Goal: Use online tool/utility: Utilize a website feature to perform a specific function

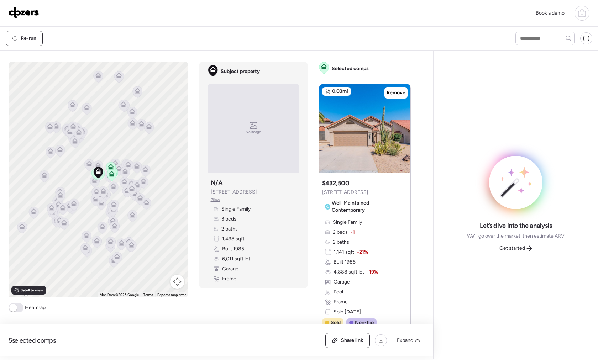
click at [24, 13] on img at bounding box center [24, 12] width 31 height 11
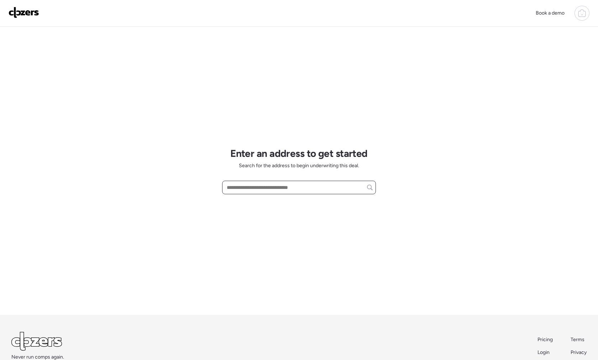
paste input "**********"
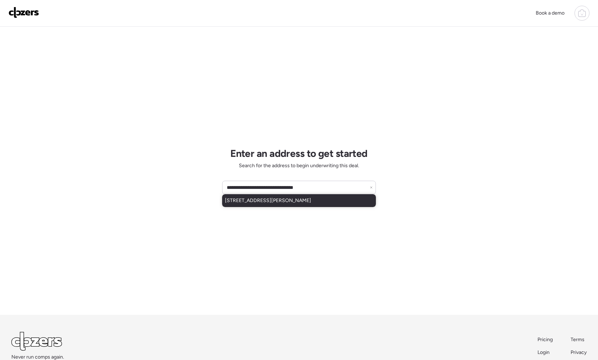
click at [265, 202] on span "6927 W Judy Lynn Ln, Peoria, AZ, 85382" at bounding box center [268, 200] width 86 height 7
type input "**********"
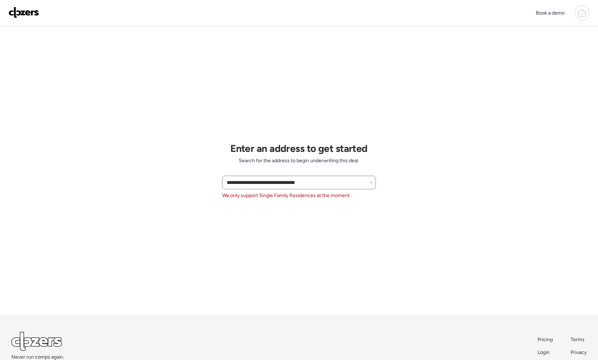
click at [374, 181] on div "**********" at bounding box center [299, 183] width 154 height 14
click at [370, 183] on icon at bounding box center [371, 182] width 3 height 3
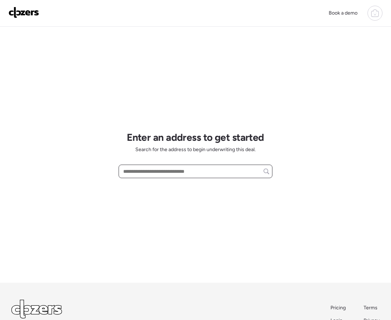
paste input "**********"
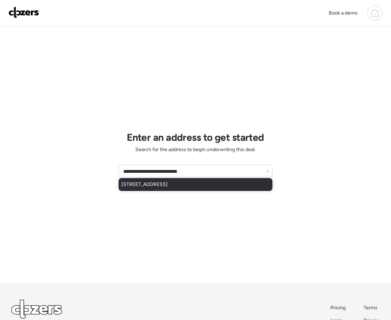
click at [164, 186] on span "1138 S 76th Pl, Mesa, AZ, 85208" at bounding box center [144, 184] width 46 height 7
type input "**********"
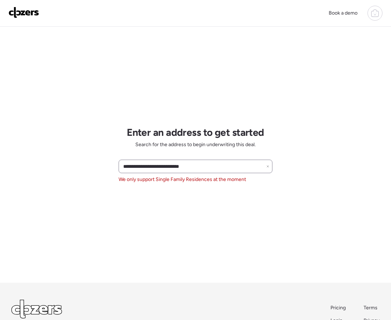
click at [268, 165] on icon at bounding box center [267, 166] width 3 height 3
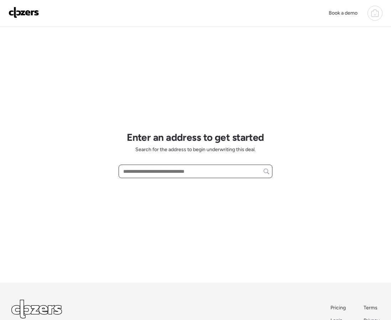
paste input "**********"
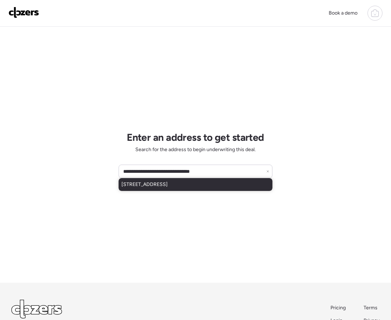
click at [158, 187] on span "1926 E Augusta Ave, Phoenix, AZ, 85020" at bounding box center [144, 184] width 46 height 7
type input "**********"
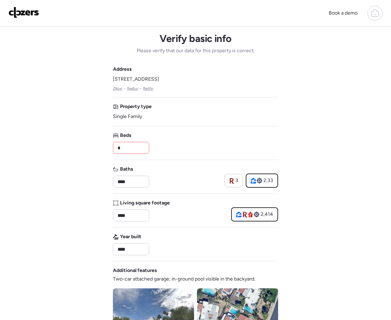
click at [137, 145] on input "*" at bounding box center [131, 148] width 30 height 10
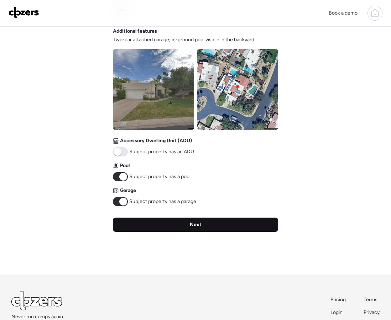
type input "*"
click at [173, 229] on div "Next" at bounding box center [195, 225] width 165 height 14
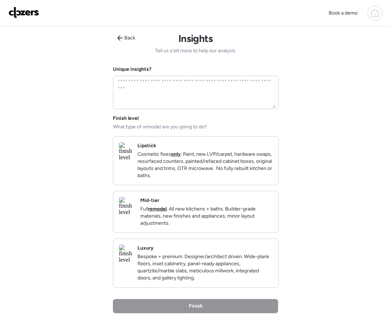
click at [193, 169] on p "Cosmetic fixes only : Paint, new LVP/carpet, hardware swaps, resurfaced counter…" at bounding box center [204, 165] width 135 height 28
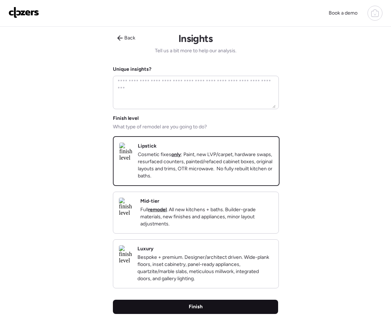
click at [210, 314] on div "Finish" at bounding box center [195, 307] width 165 height 14
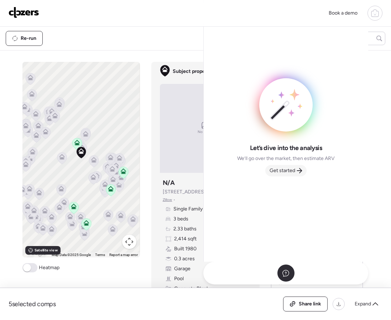
click at [291, 171] on span "Get started" at bounding box center [282, 170] width 26 height 7
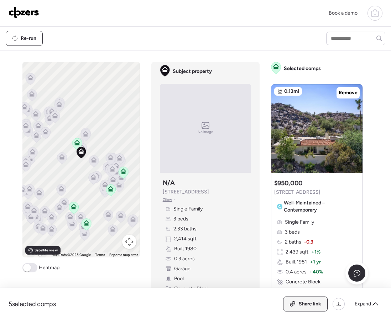
click at [302, 302] on span "Share link" at bounding box center [310, 304] width 22 height 7
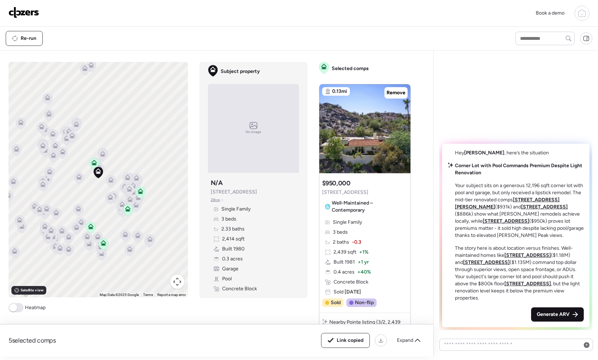
click at [539, 312] on span "Generate ARV" at bounding box center [553, 314] width 33 height 7
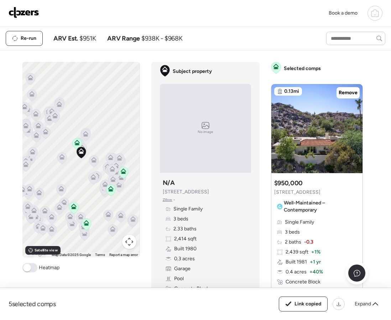
click at [25, 10] on img at bounding box center [24, 12] width 31 height 11
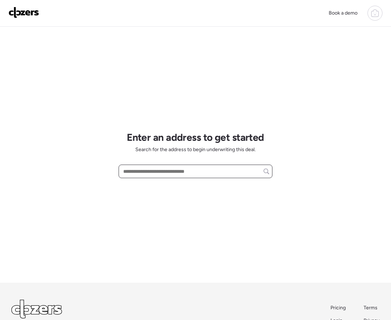
paste input "**********"
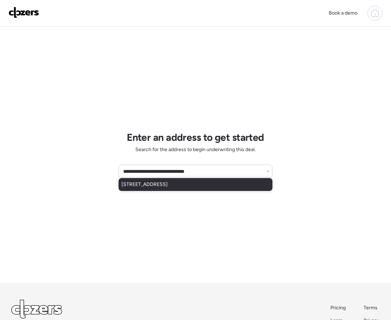
click at [167, 183] on span "[STREET_ADDRESS]" at bounding box center [144, 184] width 46 height 7
type input "**********"
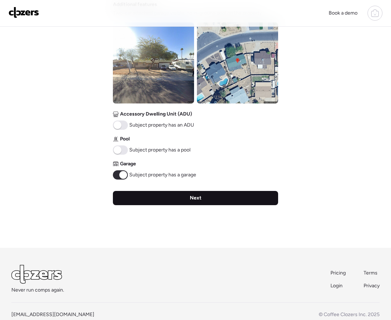
click at [180, 201] on div "Next" at bounding box center [195, 198] width 165 height 14
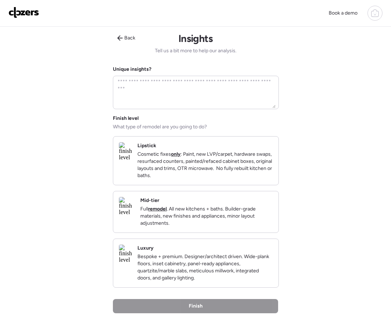
drag, startPoint x: 181, startPoint y: 154, endPoint x: 181, endPoint y: 161, distance: 7.1
click at [181, 154] on p "Cosmetic fixes only : Paint, new LVP/carpet, hardware swaps, resurfaced counter…" at bounding box center [204, 165] width 135 height 28
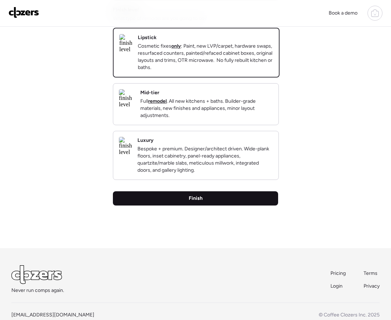
scroll to position [111, 0]
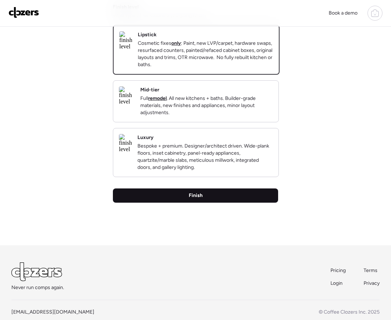
click at [191, 199] on span "Finish" at bounding box center [196, 195] width 14 height 7
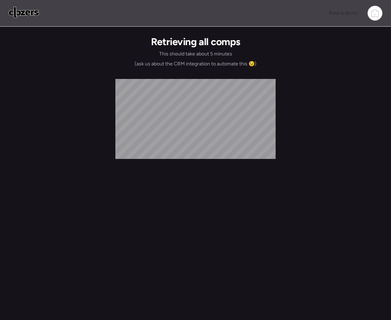
scroll to position [0, 0]
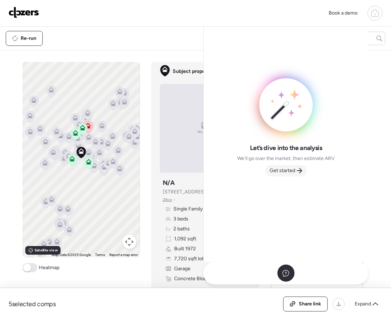
click at [293, 175] on div "Get started" at bounding box center [285, 170] width 41 height 11
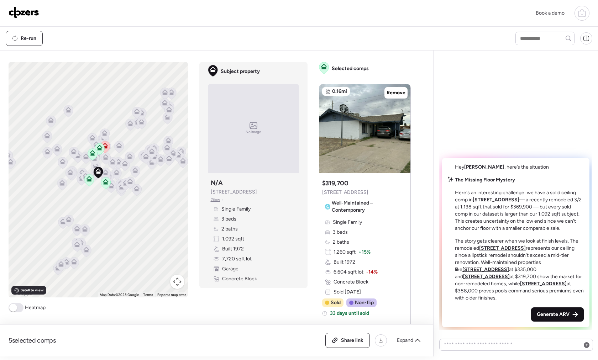
click at [390, 315] on span "Generate ARV" at bounding box center [553, 314] width 33 height 7
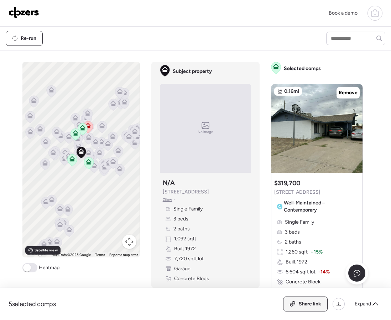
click at [295, 302] on icon at bounding box center [292, 304] width 6 height 6
click at [38, 14] on img at bounding box center [24, 12] width 31 height 11
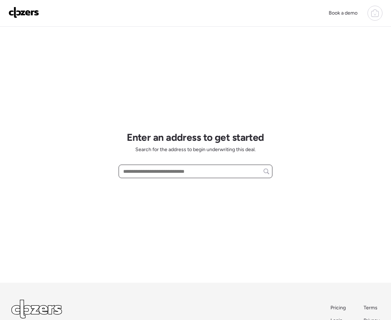
click at [151, 168] on input "text" at bounding box center [195, 172] width 147 height 10
paste input "**********"
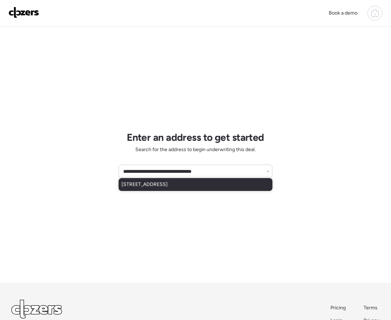
click at [163, 185] on span "1830 E Secretariat Dr, Tempe, AZ, 85284" at bounding box center [144, 184] width 46 height 7
type input "**********"
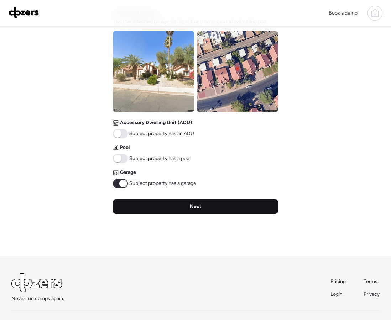
click at [180, 206] on div "Next" at bounding box center [195, 207] width 165 height 14
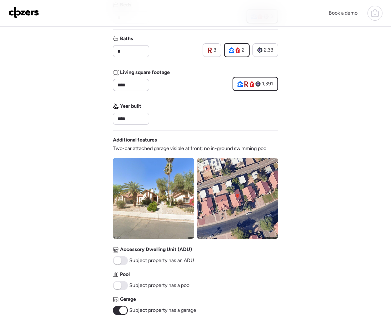
click at [180, 206] on div "Verify basic info Please verify that our data for this property is correct. Add…" at bounding box center [195, 140] width 165 height 488
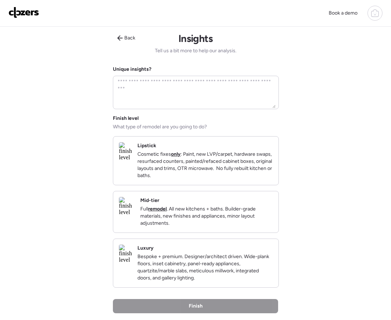
click at [179, 175] on p "Cosmetic fixes only : Paint, new LVP/carpet, hardware swaps, resurfaced counter…" at bounding box center [204, 165] width 135 height 28
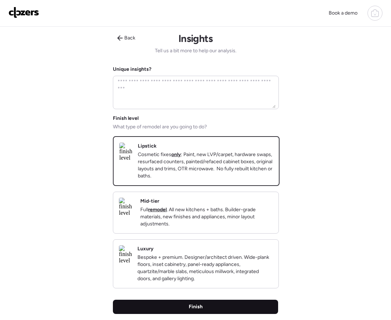
click at [172, 314] on div "Finish" at bounding box center [195, 307] width 165 height 14
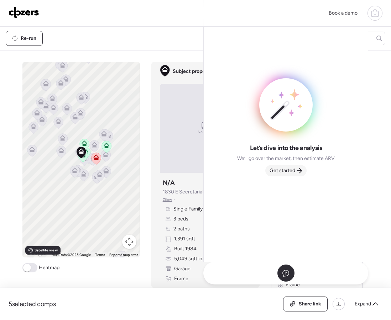
click at [283, 172] on span "Get started" at bounding box center [282, 170] width 26 height 7
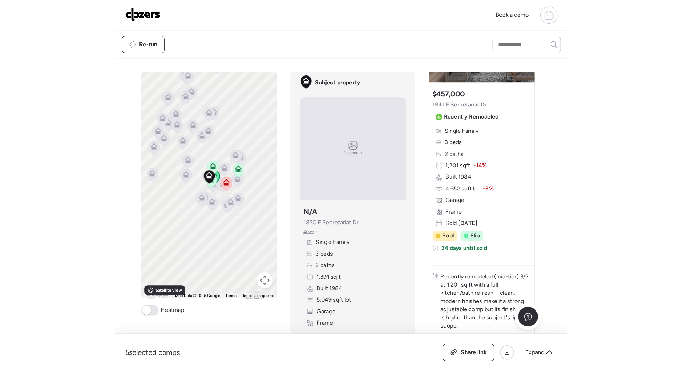
scroll to position [103, 0]
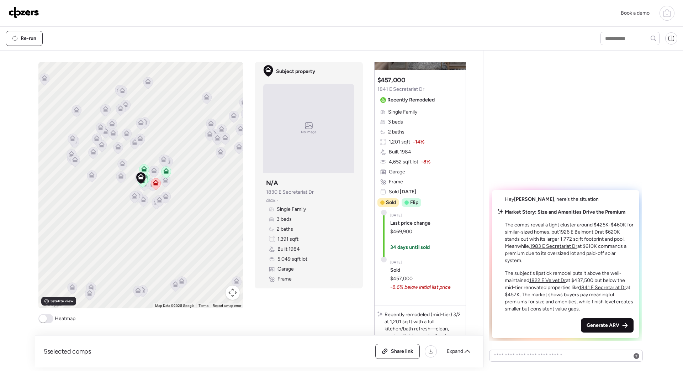
click at [390, 320] on span "Generate ARV" at bounding box center [603, 325] width 33 height 7
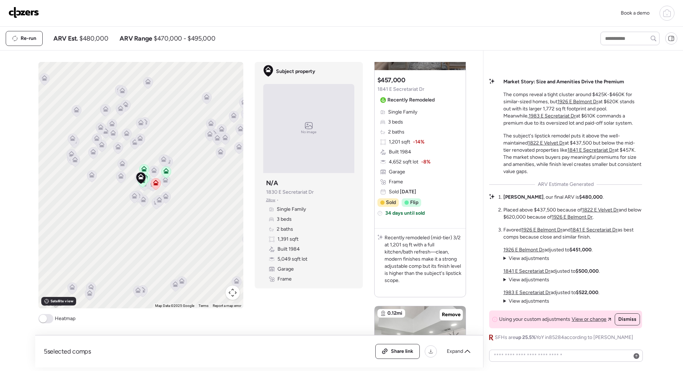
click at [390, 14] on icon at bounding box center [667, 13] width 9 height 9
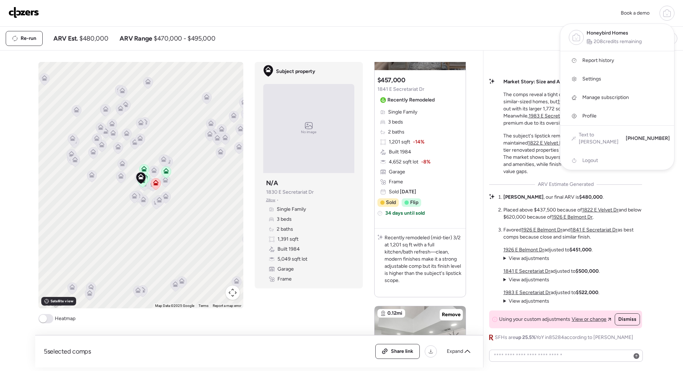
click at [390, 78] on span "Settings" at bounding box center [592, 78] width 19 height 7
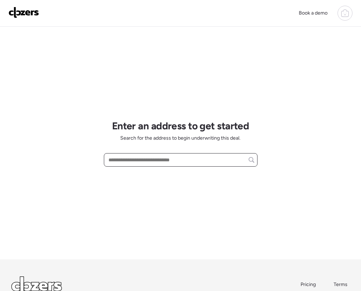
click at [128, 155] on input "text" at bounding box center [180, 160] width 147 height 10
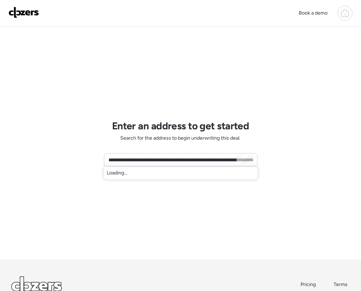
scroll to position [0, 1497]
type input "**********"
click at [26, 14] on img at bounding box center [24, 12] width 31 height 11
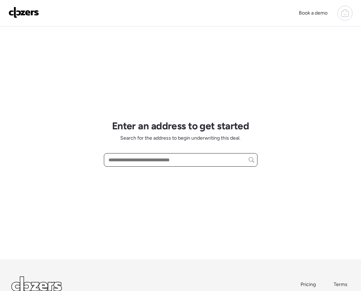
click at [130, 161] on input "text" at bounding box center [180, 160] width 147 height 10
paste input "**********"
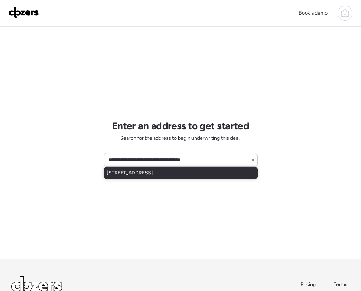
click at [151, 175] on span "[STREET_ADDRESS]" at bounding box center [130, 173] width 46 height 7
type input "**********"
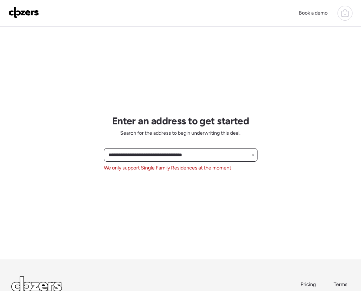
click at [252, 153] on input "**********" at bounding box center [180, 155] width 147 height 10
click at [253, 155] on icon at bounding box center [253, 155] width 2 height 2
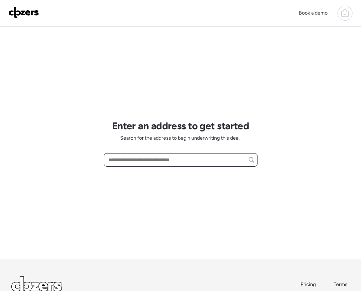
click at [123, 161] on input "text" at bounding box center [180, 160] width 147 height 10
paste input "**********"
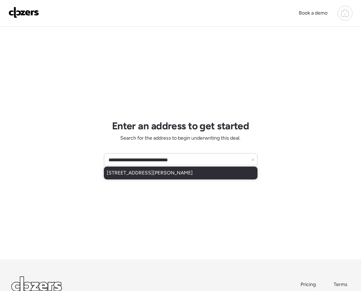
click at [164, 175] on span "711 N 95th Dr, Tolleson, AZ, 85353" at bounding box center [150, 173] width 86 height 7
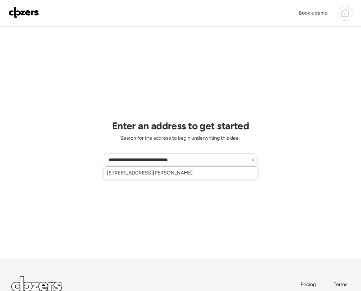
type input "**********"
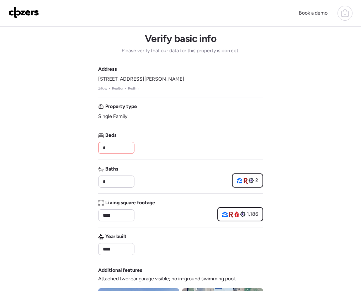
click at [121, 147] on input "*" at bounding box center [116, 148] width 30 height 10
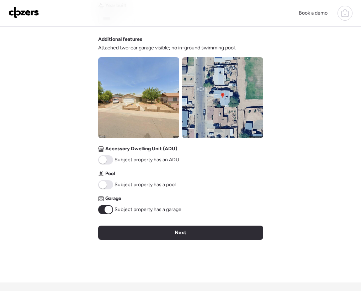
type input "*"
click at [152, 224] on div "Verify basic info Please verify that our data for this property is correct. Add…" at bounding box center [180, 39] width 165 height 488
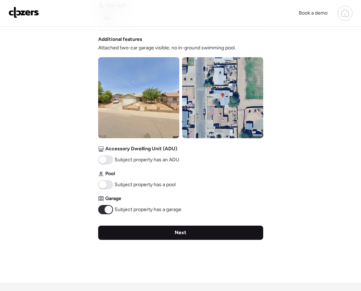
click at [152, 227] on div "Next" at bounding box center [180, 233] width 165 height 14
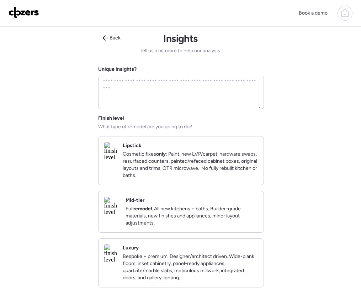
click at [175, 168] on p "Cosmetic fixes only : Paint, new LVP/carpet, hardware swaps, resurfaced counter…" at bounding box center [190, 165] width 135 height 28
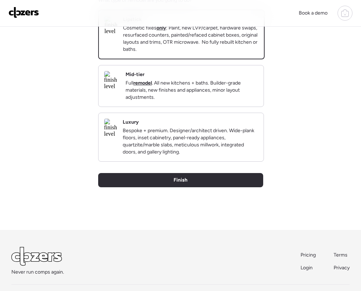
scroll to position [165, 0]
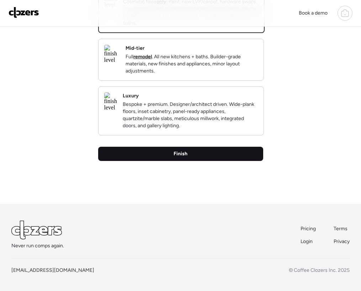
click at [181, 152] on span "Finish" at bounding box center [181, 154] width 14 height 7
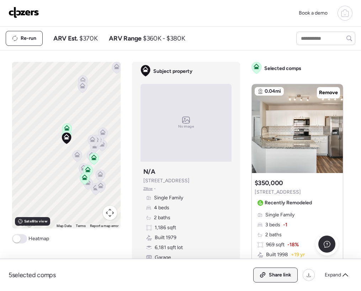
click at [269, 272] on span "Share link" at bounding box center [280, 275] width 22 height 7
click at [25, 11] on img at bounding box center [24, 12] width 31 height 11
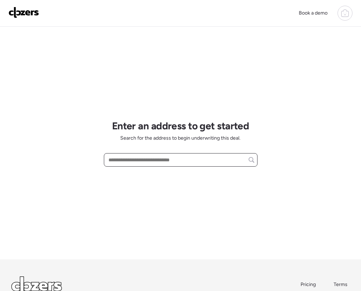
click at [117, 161] on input "text" at bounding box center [180, 160] width 147 height 10
paste input "**********"
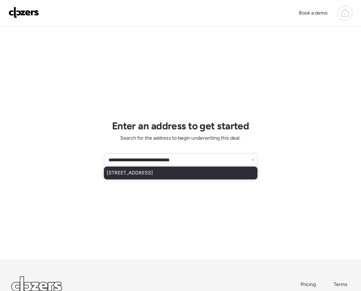
click at [144, 176] on span "[STREET_ADDRESS]" at bounding box center [130, 173] width 46 height 7
type input "**********"
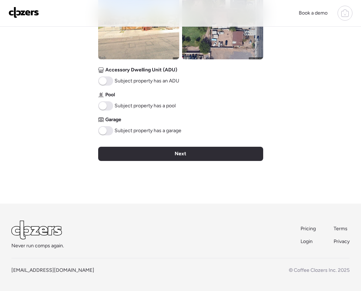
click at [166, 151] on div "Next" at bounding box center [180, 154] width 165 height 14
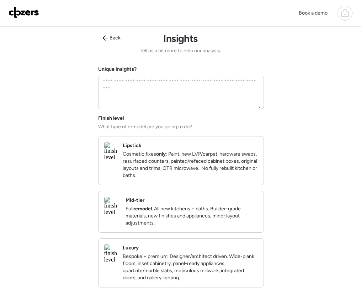
click at [170, 162] on p "Cosmetic fixes only : Paint, new LVP/carpet, hardware swaps, resurfaced counter…" at bounding box center [190, 165] width 135 height 28
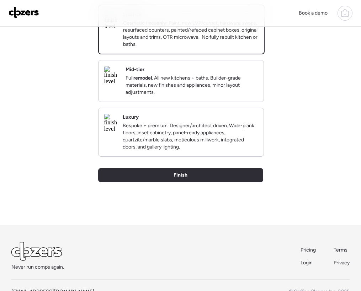
scroll to position [142, 0]
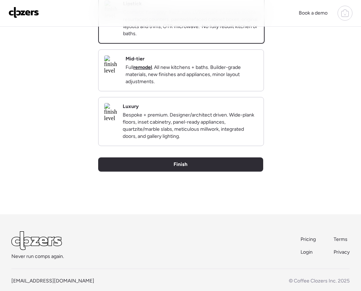
click at [171, 172] on div "Finish" at bounding box center [180, 165] width 165 height 14
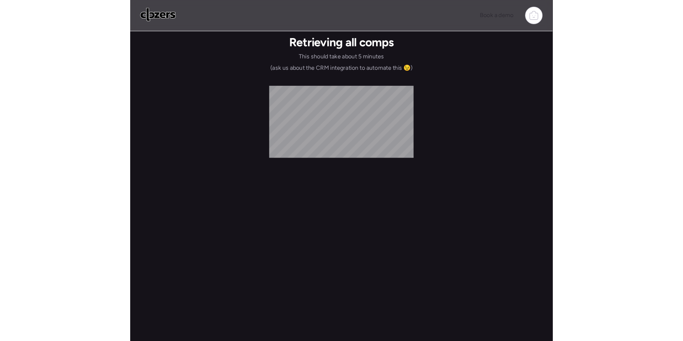
scroll to position [0, 0]
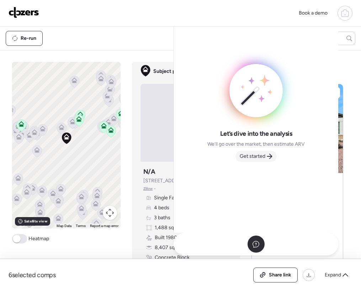
click at [254, 157] on span "Get started" at bounding box center [253, 156] width 26 height 7
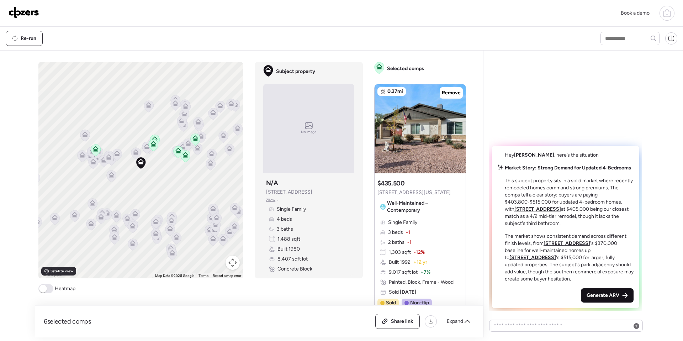
click at [361, 291] on span "Generate ARV" at bounding box center [603, 295] width 33 height 7
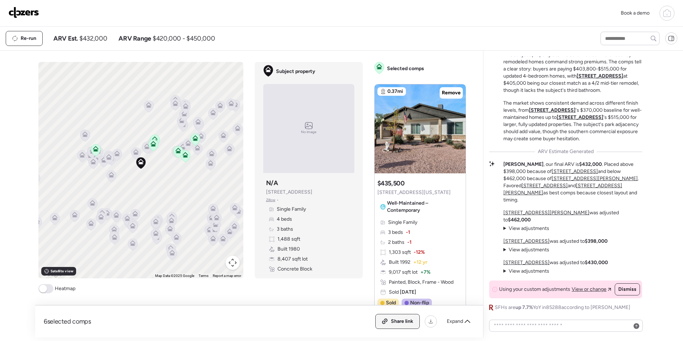
click at [361, 291] on span "Share link" at bounding box center [402, 321] width 22 height 7
click at [21, 14] on img at bounding box center [24, 12] width 31 height 11
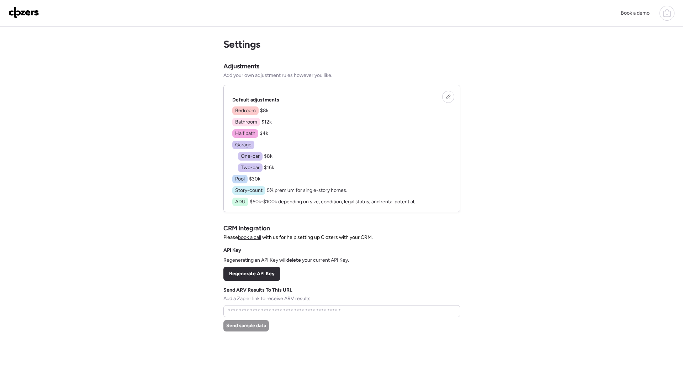
click at [664, 11] on icon at bounding box center [667, 14] width 7 height 6
drag, startPoint x: 21, startPoint y: 43, endPoint x: 19, endPoint y: 35, distance: 8.3
click at [21, 41] on div at bounding box center [341, 165] width 683 height 371
click at [23, 16] on img at bounding box center [24, 12] width 31 height 11
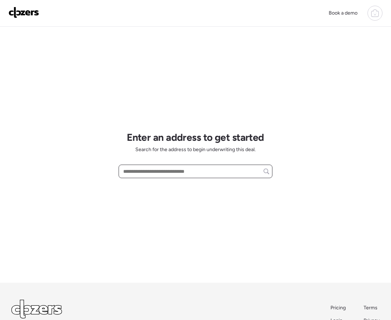
click at [129, 172] on input "text" at bounding box center [195, 172] width 147 height 10
paste input "**********"
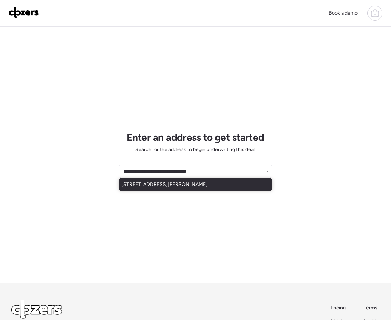
click at [153, 185] on span "2012 W Romley Rd, Phoenix, AZ, 85041" at bounding box center [164, 184] width 86 height 7
type input "**********"
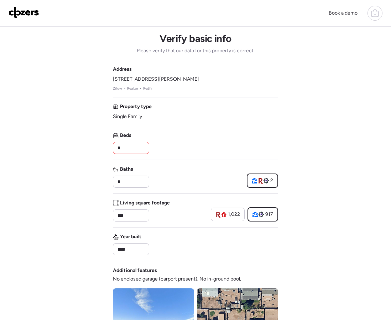
drag, startPoint x: 130, startPoint y: 147, endPoint x: 97, endPoint y: 149, distance: 32.4
click at [98, 149] on div "Book a demo Verify basic info Please verify that our data for this property is …" at bounding box center [195, 301] width 391 height 602
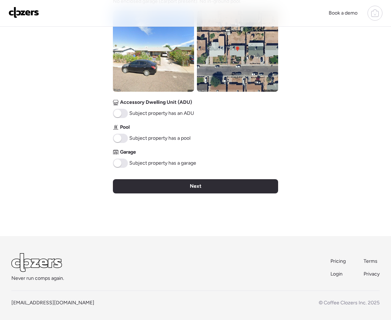
scroll to position [280, 0]
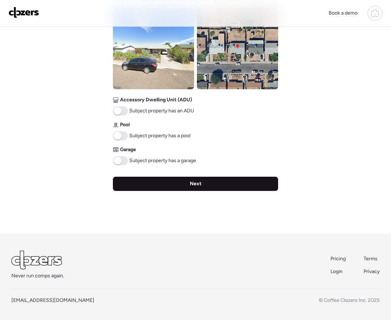
type input "*"
click at [162, 184] on div "Next" at bounding box center [195, 184] width 165 height 14
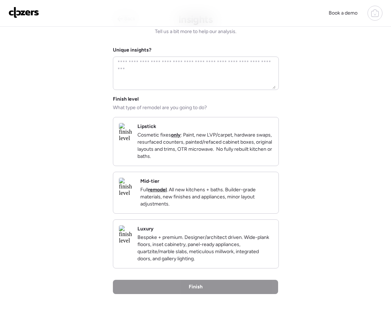
scroll to position [0, 0]
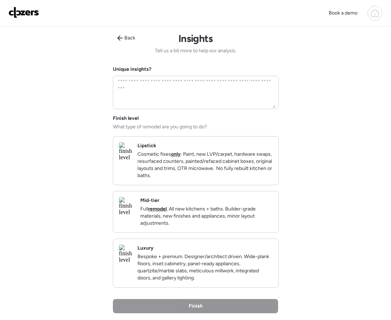
click at [182, 176] on p "Cosmetic fixes only : Paint, new LVP/carpet, hardware swaps, resurfaced counter…" at bounding box center [204, 165] width 135 height 28
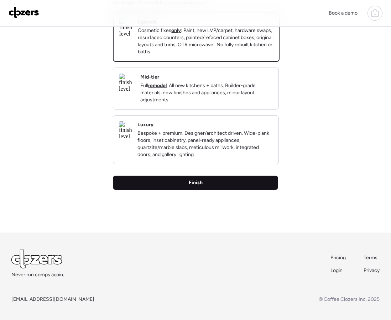
click at [190, 185] on span "Finish" at bounding box center [196, 182] width 14 height 7
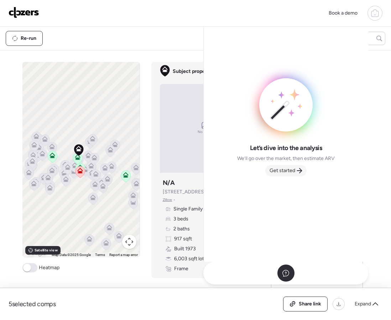
click at [283, 175] on div "Get started" at bounding box center [285, 170] width 41 height 11
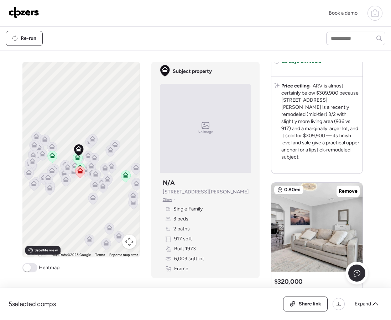
scroll to position [606, 0]
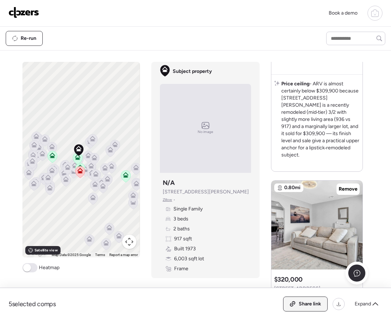
click at [292, 300] on div "Share link" at bounding box center [305, 304] width 44 height 14
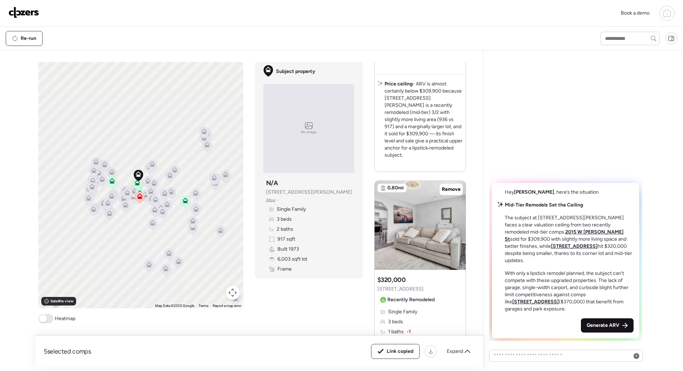
click at [612, 327] on span "Generate ARV" at bounding box center [603, 325] width 33 height 7
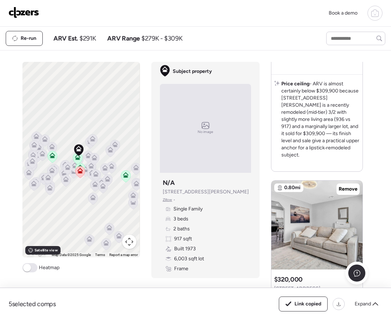
click at [33, 13] on img at bounding box center [24, 12] width 31 height 11
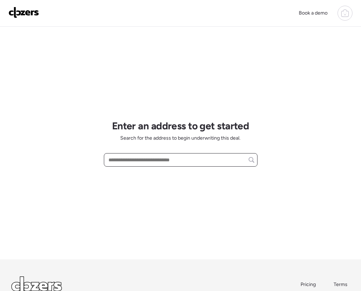
click at [128, 159] on input "text" at bounding box center [180, 160] width 147 height 10
paste input "**********"
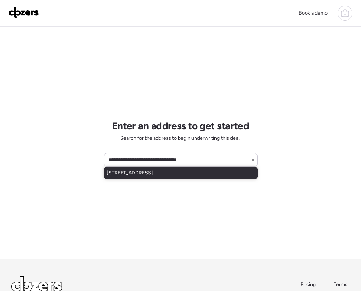
click at [153, 172] on span "[STREET_ADDRESS]" at bounding box center [130, 173] width 46 height 7
type input "**********"
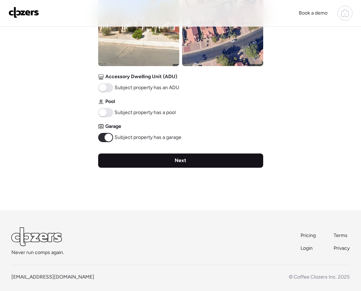
click at [154, 164] on div "Next" at bounding box center [180, 161] width 165 height 14
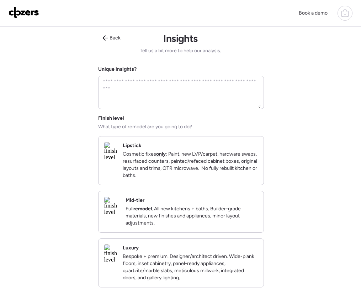
click at [154, 164] on p "Cosmetic fixes only : Paint, new LVP/carpet, hardware swaps, resurfaced counter…" at bounding box center [190, 165] width 135 height 28
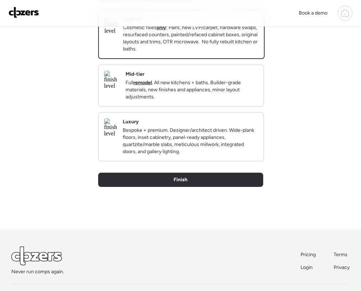
scroll to position [127, 0]
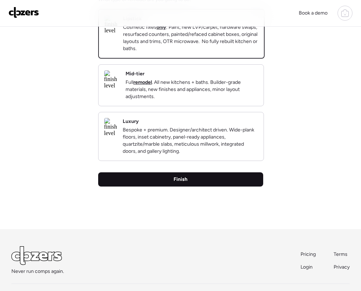
click at [137, 187] on div "Finish" at bounding box center [180, 180] width 165 height 14
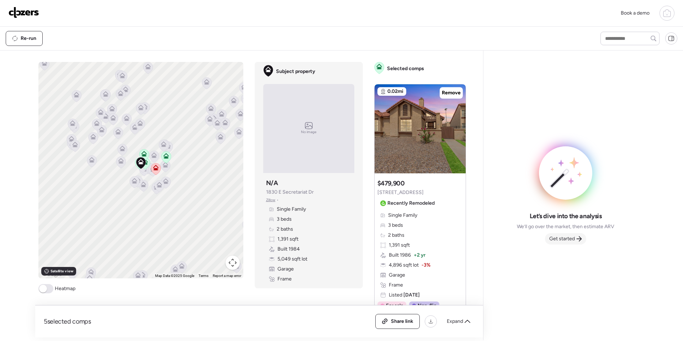
click at [557, 238] on span "Get started" at bounding box center [562, 238] width 26 height 7
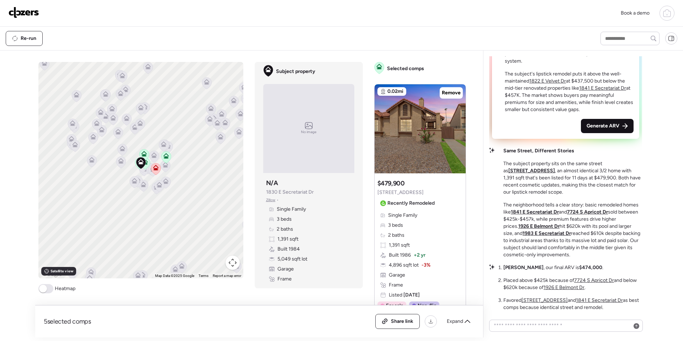
click at [611, 127] on span "Generate ARV" at bounding box center [603, 125] width 33 height 7
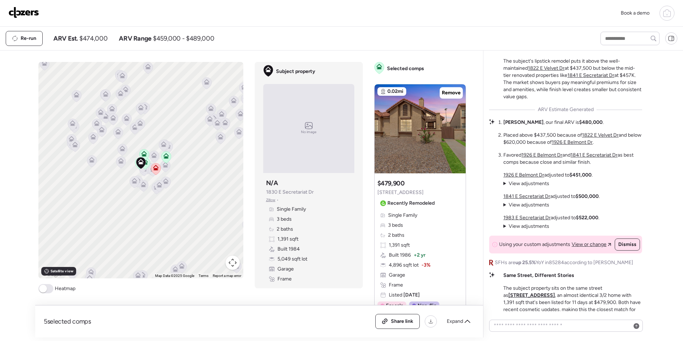
scroll to position [-290, 0]
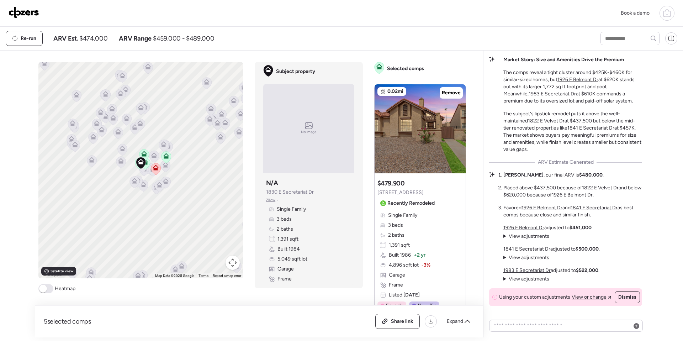
click at [113, 22] on div "Book a demo" at bounding box center [341, 13] width 683 height 27
click at [389, 321] on div "Share link" at bounding box center [398, 321] width 44 height 14
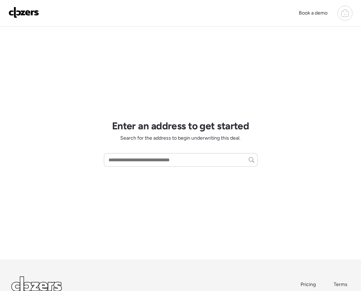
scroll to position [0, 0]
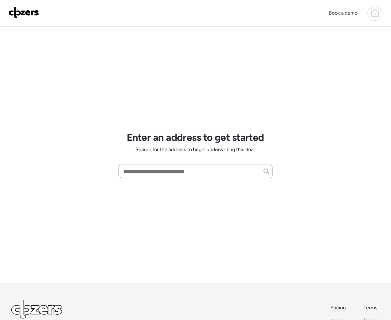
paste input "**********"
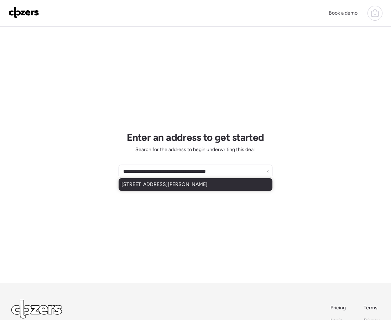
click at [178, 186] on span "[STREET_ADDRESS][PERSON_NAME]" at bounding box center [164, 184] width 86 height 7
type input "**********"
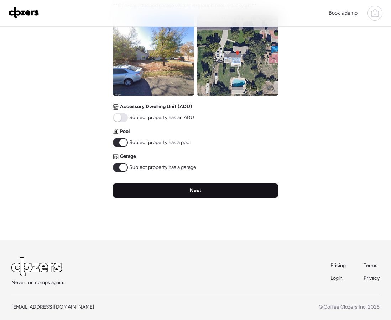
click at [185, 192] on div "Next" at bounding box center [195, 191] width 165 height 14
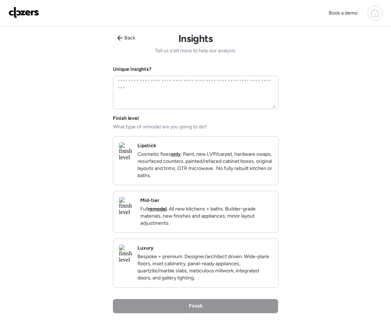
click at [193, 164] on p "Cosmetic fixes only : Paint, new LVP/carpet, hardware swaps, resurfaced counter…" at bounding box center [204, 165] width 135 height 28
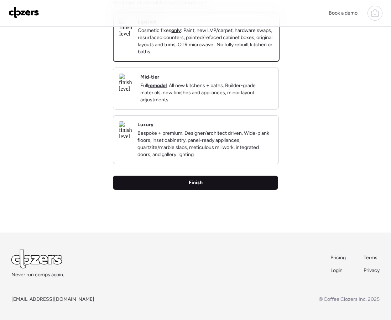
click at [194, 186] on span "Finish" at bounding box center [196, 182] width 14 height 7
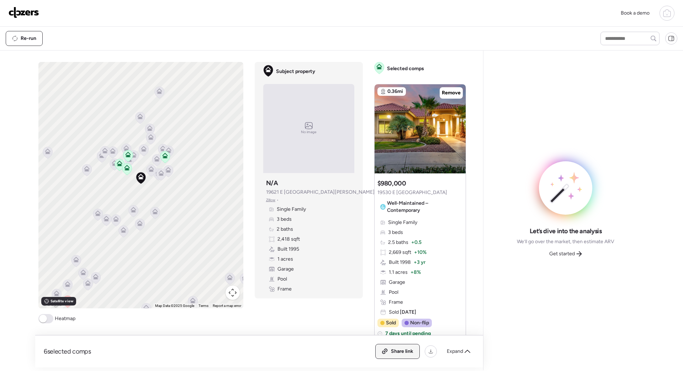
click at [390, 320] on span "Share link" at bounding box center [402, 351] width 22 height 7
click at [390, 254] on icon at bounding box center [580, 254] width 6 height 6
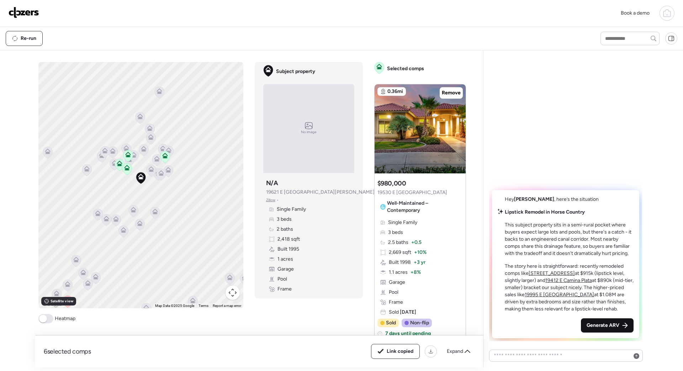
click at [390, 319] on div "Generate ARV" at bounding box center [607, 325] width 53 height 14
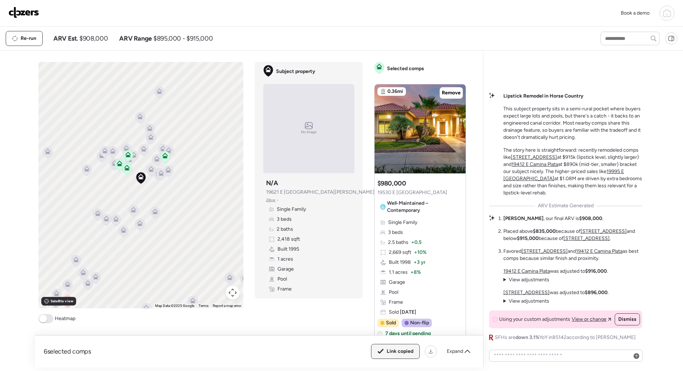
click at [390, 320] on span "Link copied" at bounding box center [400, 351] width 27 height 7
click at [33, 11] on img at bounding box center [24, 12] width 31 height 11
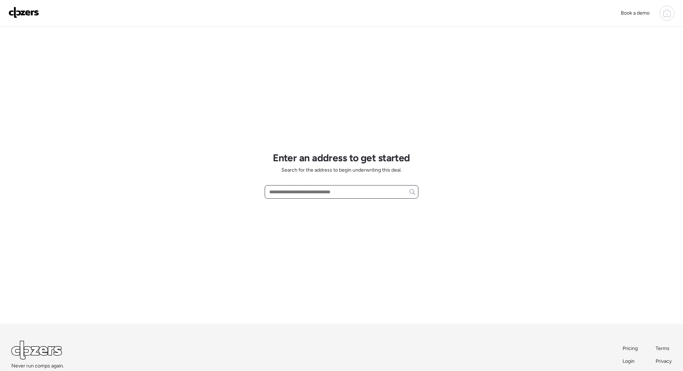
click at [314, 193] on input "text" at bounding box center [341, 192] width 147 height 10
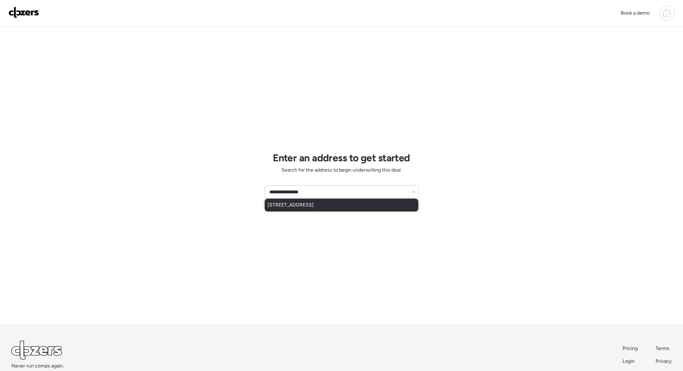
click at [343, 208] on div "7535 W Turquoise Ave, Peoria, AZ, 85345" at bounding box center [342, 205] width 154 height 13
type input "**********"
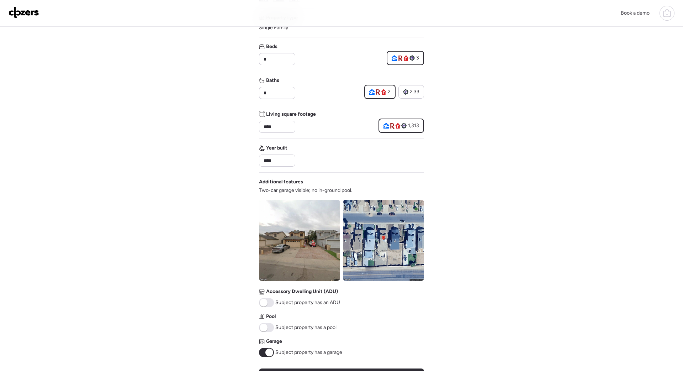
scroll to position [231, 0]
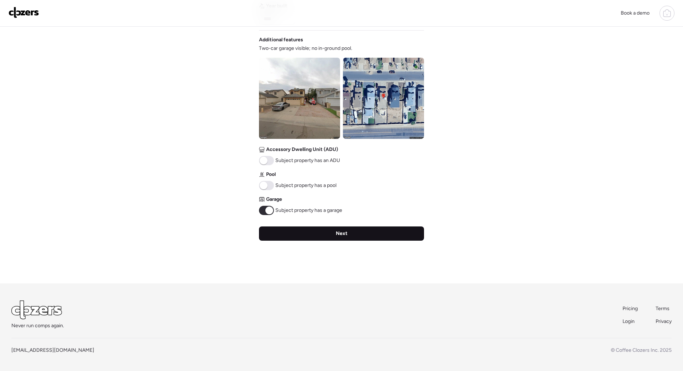
click at [293, 232] on div "Next" at bounding box center [341, 233] width 165 height 14
click at [293, 232] on div "Verify basic info Please verify that our data for this property is correct. Add…" at bounding box center [341, 40] width 165 height 488
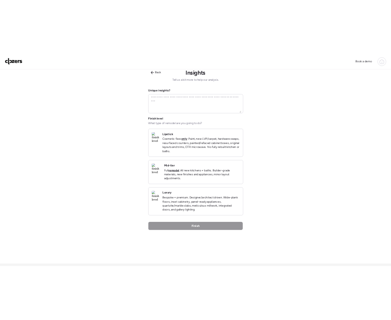
scroll to position [0, 0]
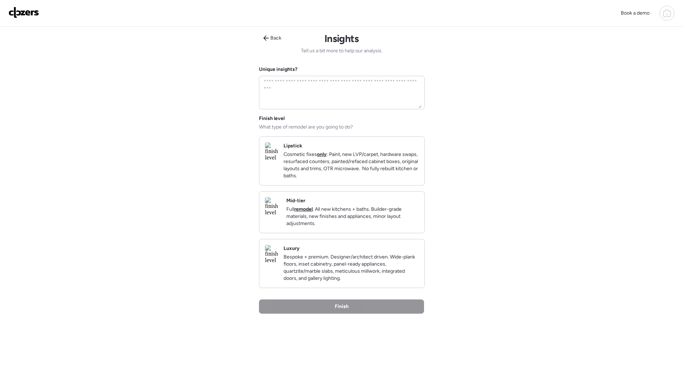
click at [315, 175] on p "Cosmetic fixes only : Paint, new LVP/carpet, hardware swaps, resurfaced counter…" at bounding box center [351, 165] width 135 height 28
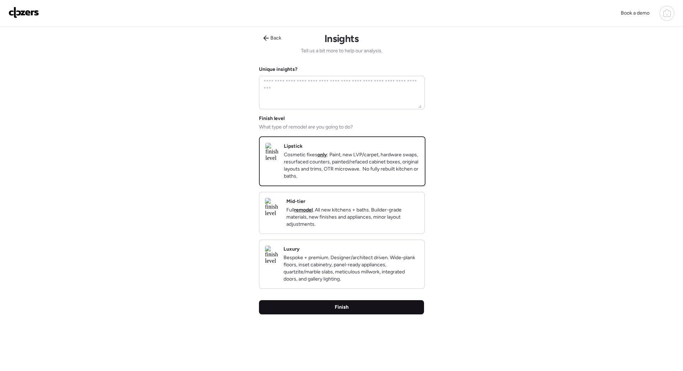
click at [307, 312] on div "Finish" at bounding box center [341, 307] width 165 height 14
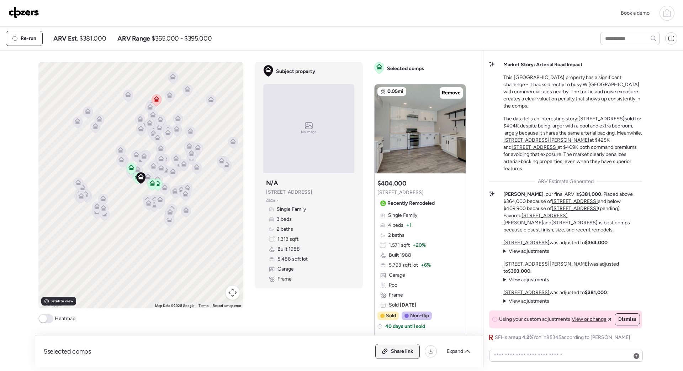
click at [396, 351] on span "Share link" at bounding box center [402, 351] width 22 height 7
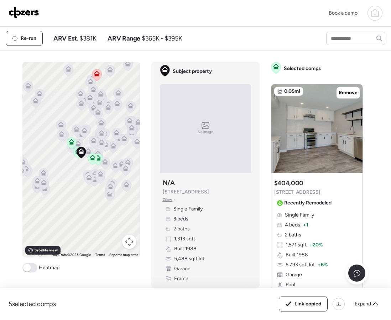
click at [30, 12] on img at bounding box center [24, 12] width 31 height 11
